Goal: Ask a question

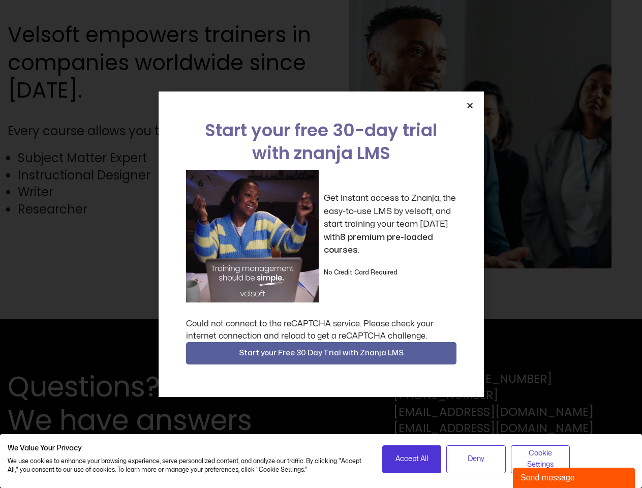
click at [321, 244] on div "Get instant access to Znanja, the easy-to-use LMS by velsoft, and start trainin…" at bounding box center [321, 236] width 270 height 133
click at [470, 105] on icon "Close" at bounding box center [470, 106] width 8 height 8
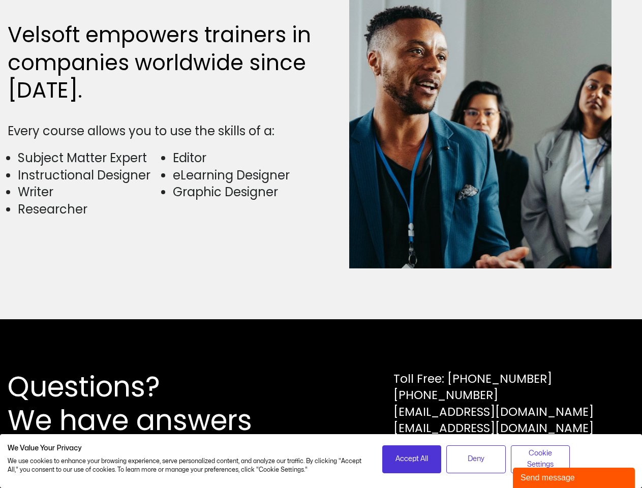
click at [321, 353] on div "Questions? We have answers Toll Free: [PHONE_NUMBER] [PHONE_NUMBER] [EMAIL_ADDR…" at bounding box center [321, 403] width 642 height 169
click at [412, 459] on span "Accept All" at bounding box center [411, 458] width 33 height 11
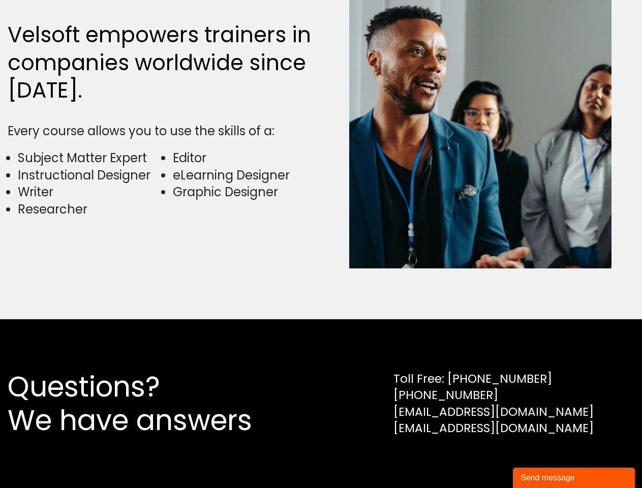
click at [476, 459] on div "Questions? We have answers Toll Free: [PHONE_NUMBER] [PHONE_NUMBER] [EMAIL_ADDR…" at bounding box center [321, 403] width 642 height 169
click at [540, 459] on div "Questions? We have answers Toll Free: [PHONE_NUMBER] [PHONE_NUMBER] [EMAIL_ADDR…" at bounding box center [321, 403] width 642 height 169
click at [574, 478] on div "Send message" at bounding box center [574, 478] width 107 height 12
